Goal: Information Seeking & Learning: Stay updated

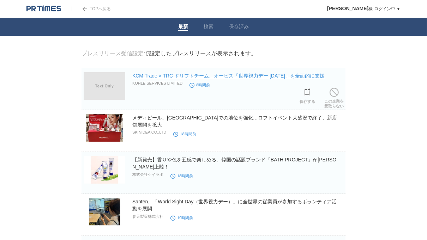
click at [268, 78] on link "KCM Trade × TRC ドリフトチーム、オービス「世界視力デー [DATE]」を全面的に支援" at bounding box center [228, 76] width 192 height 6
